Goal: Information Seeking & Learning: Learn about a topic

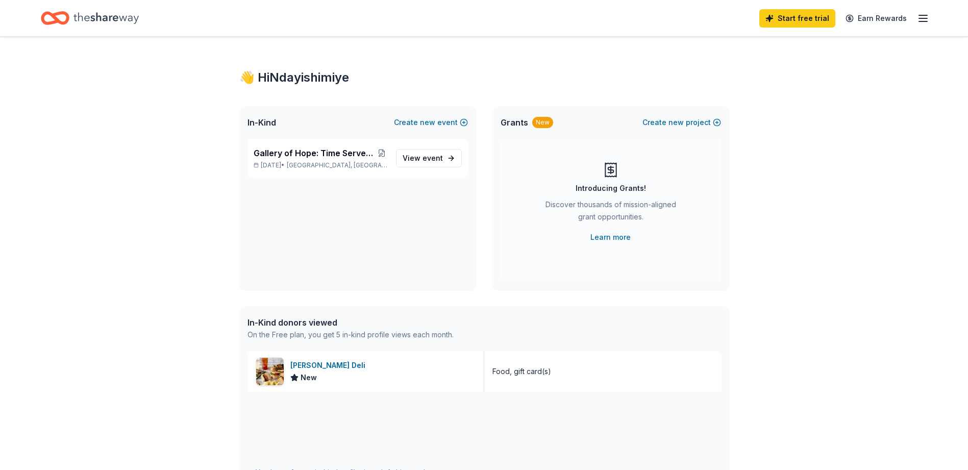
click at [929, 18] on div "Start free trial Earn Rewards" at bounding box center [484, 18] width 968 height 36
click at [927, 18] on icon "button" at bounding box center [923, 18] width 12 height 12
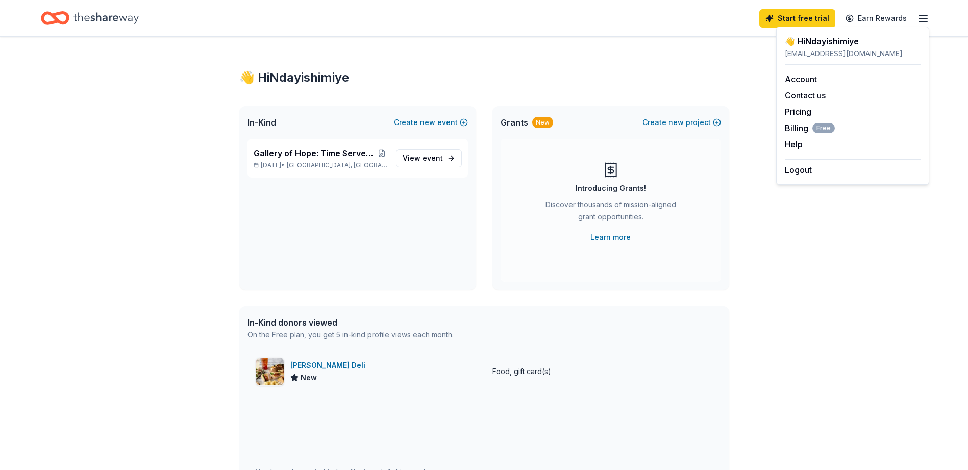
click at [322, 373] on div "New" at bounding box center [329, 378] width 79 height 12
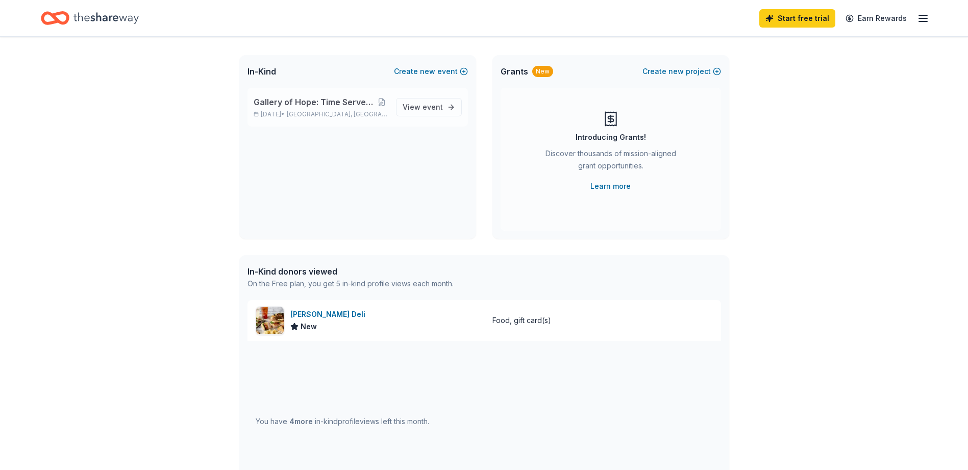
scroll to position [1, 0]
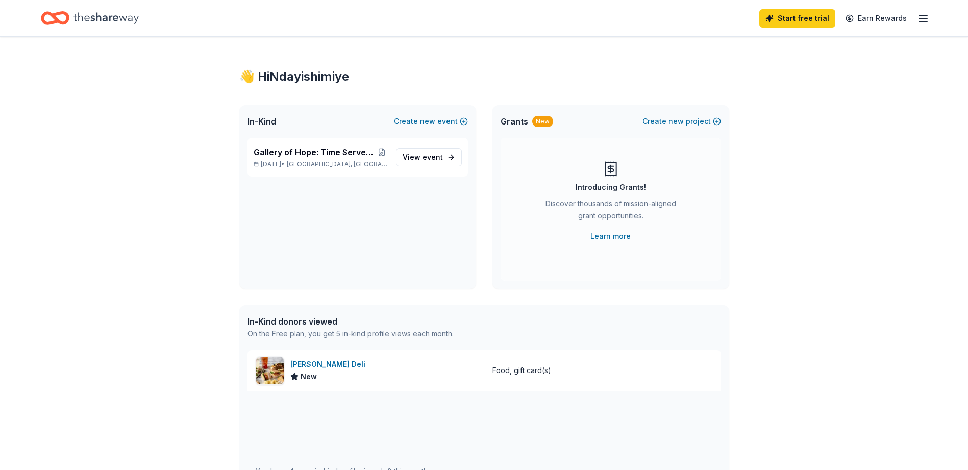
click at [336, 334] on div "On the Free plan, you get 5 in-kind profile views each month." at bounding box center [351, 334] width 206 height 12
click at [512, 372] on div "Food, gift card(s)" at bounding box center [521, 370] width 59 height 12
click at [427, 367] on div "[PERSON_NAME] Deli New" at bounding box center [366, 370] width 237 height 41
click at [354, 167] on p "[DATE] • [GEOGRAPHIC_DATA], [GEOGRAPHIC_DATA]" at bounding box center [321, 164] width 134 height 8
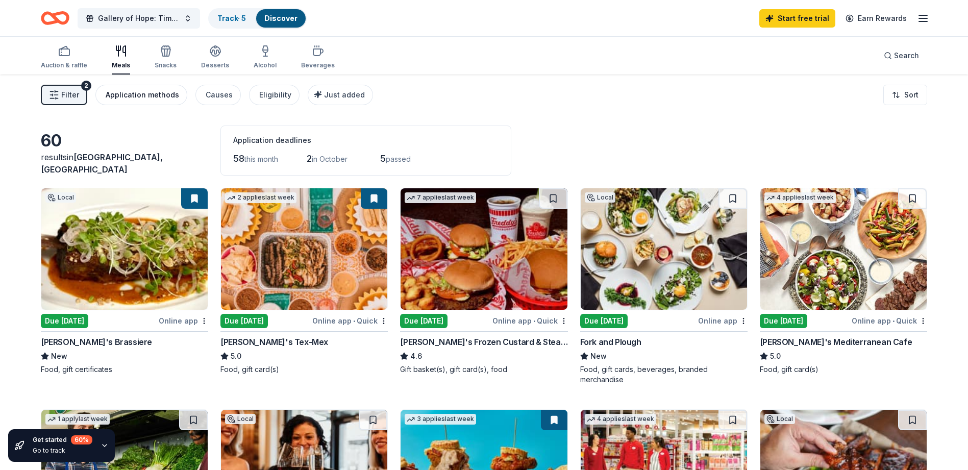
click at [121, 97] on div "Application methods" at bounding box center [142, 95] width 73 height 12
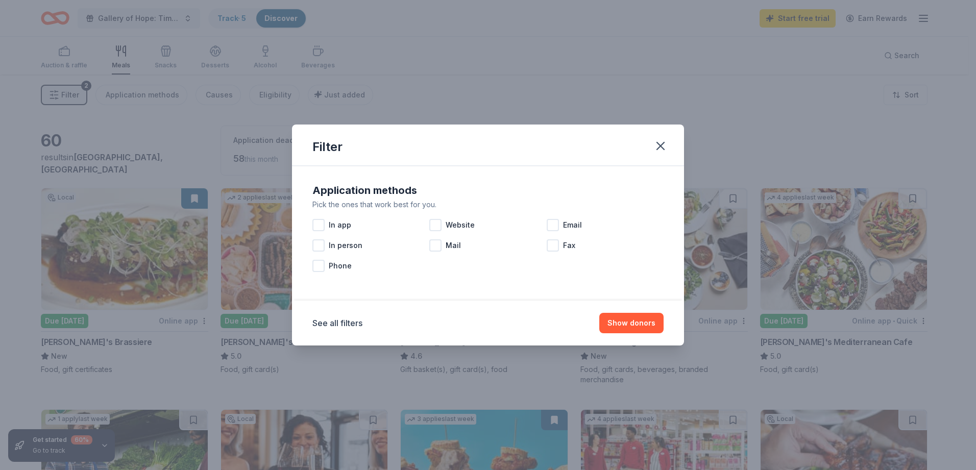
click at [631, 143] on div "Filter" at bounding box center [488, 145] width 392 height 41
drag, startPoint x: 640, startPoint y: 142, endPoint x: 636, endPoint y: 144, distance: 5.3
click at [638, 143] on div "Filter" at bounding box center [488, 145] width 392 height 41
click at [660, 145] on icon "button" at bounding box center [660, 145] width 7 height 7
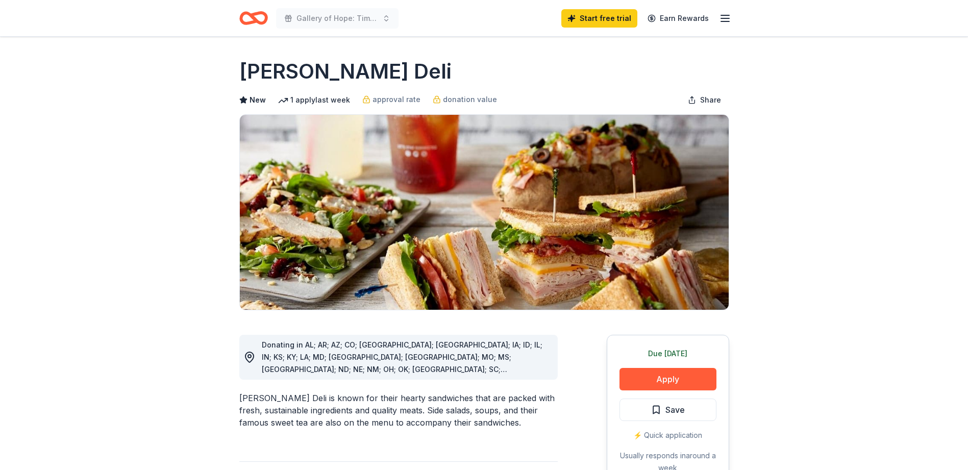
click at [723, 20] on icon "button" at bounding box center [725, 18] width 12 height 12
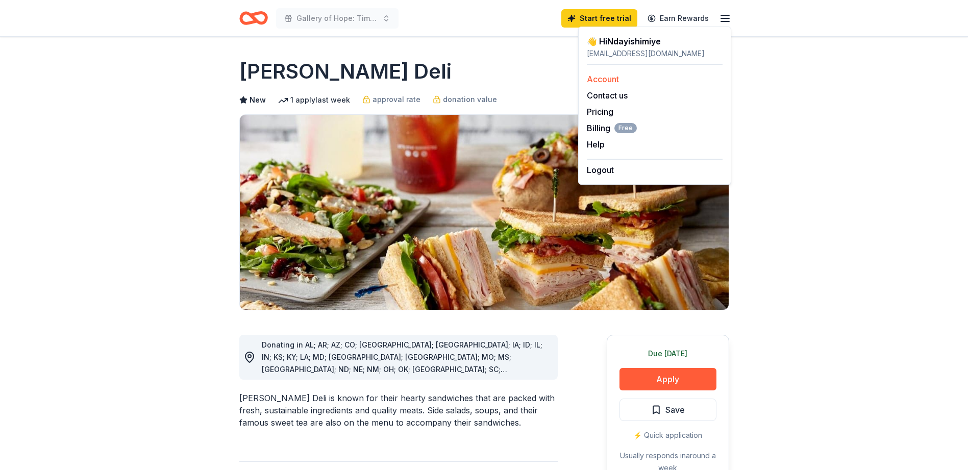
click at [607, 82] on link "Account" at bounding box center [603, 79] width 32 height 10
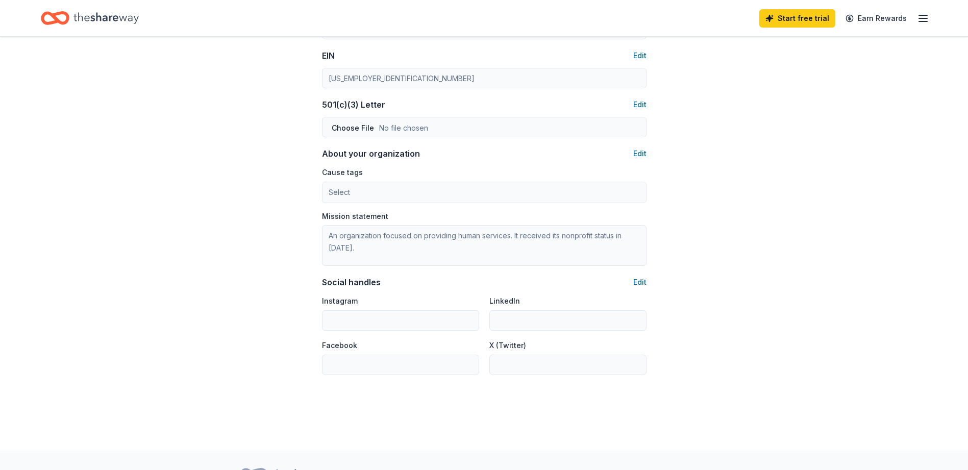
scroll to position [518, 0]
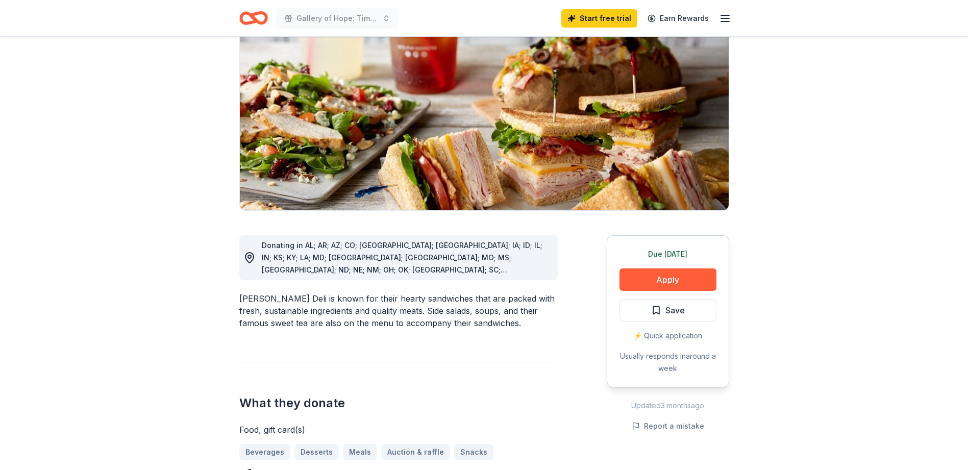
scroll to position [210, 0]
